Goal: Transaction & Acquisition: Purchase product/service

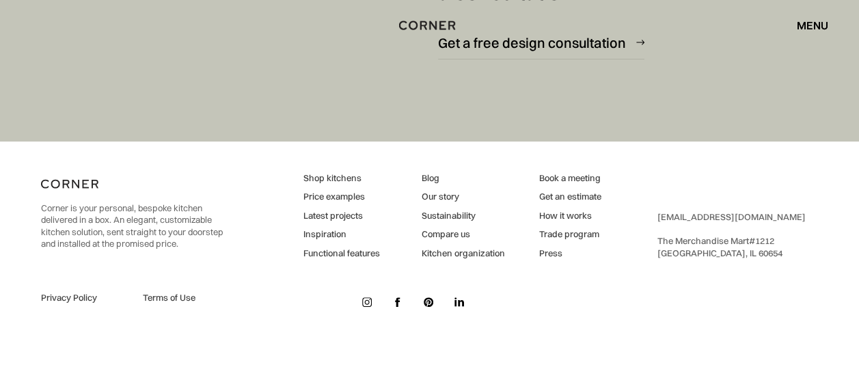
scroll to position [7800, 0]
click at [803, 21] on div "menu" at bounding box center [812, 25] width 31 height 11
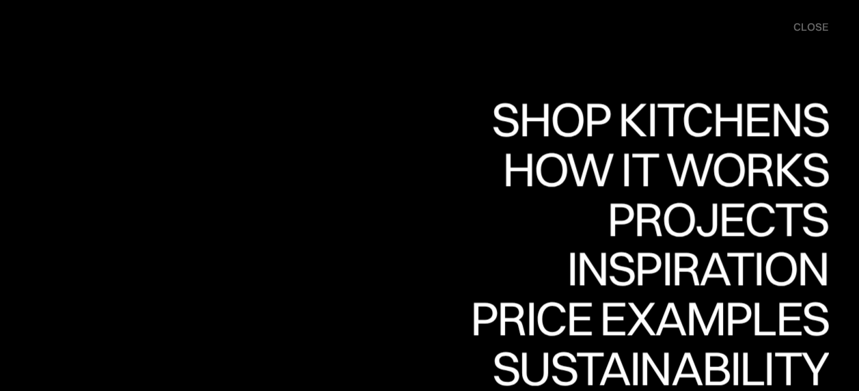
click at [811, 28] on div "close" at bounding box center [811, 27] width 35 height 15
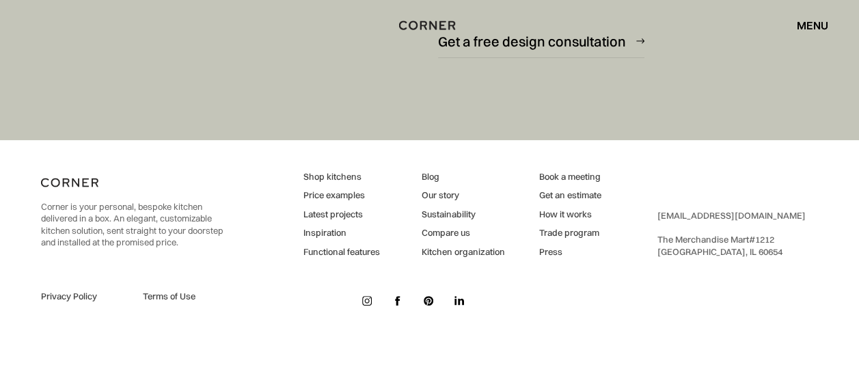
click at [326, 174] on link "Shop kitchens" at bounding box center [342, 177] width 77 height 12
